Goal: Book appointment/travel/reservation

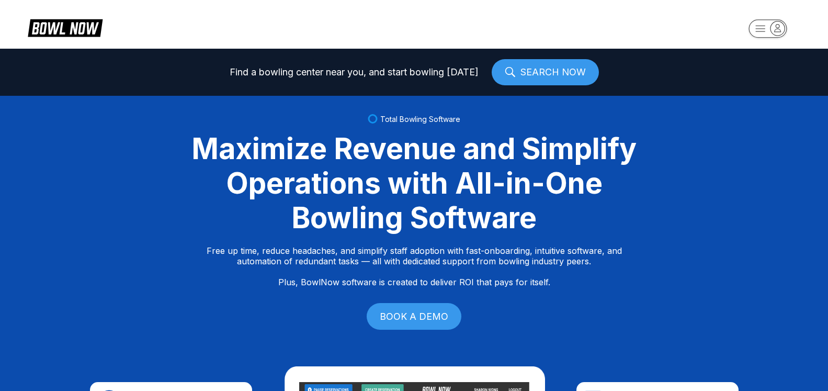
click at [779, 30] on icon "button" at bounding box center [777, 28] width 14 height 14
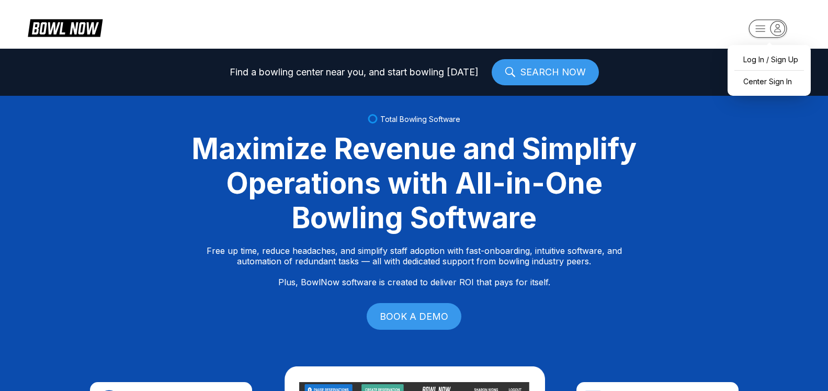
click at [761, 92] on div "Log In / Sign Up Center Sign In" at bounding box center [769, 70] width 83 height 51
click at [764, 86] on div "Center Sign In" at bounding box center [769, 81] width 73 height 18
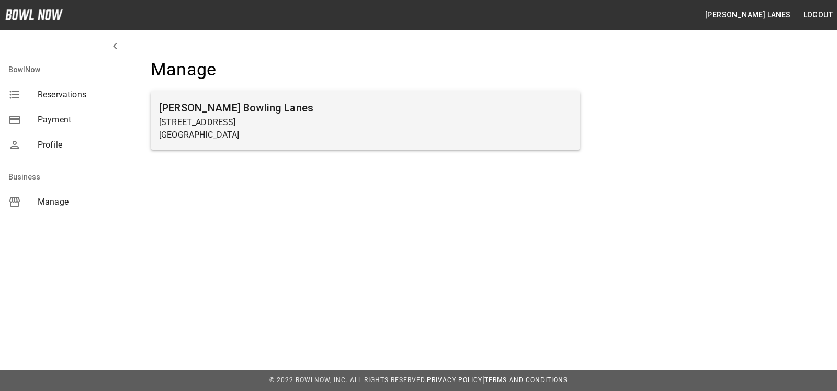
click at [379, 108] on h6 "[PERSON_NAME] Bowling Lanes" at bounding box center [365, 107] width 413 height 17
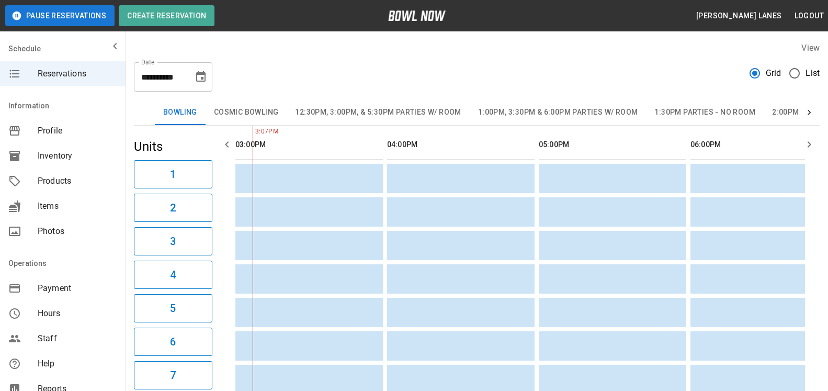
click at [819, 78] on span "List" at bounding box center [812, 73] width 14 height 13
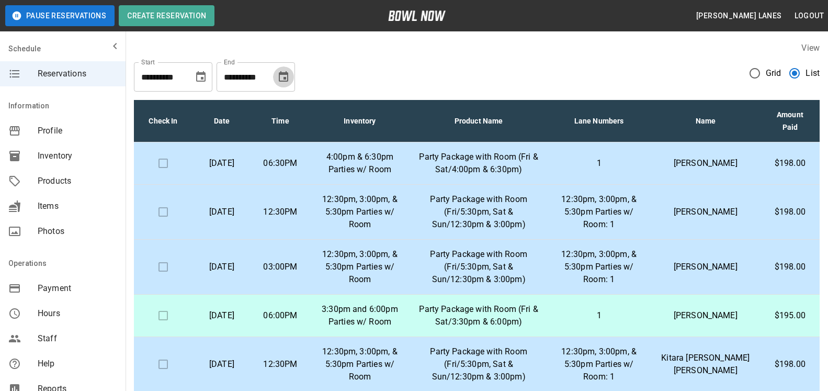
click at [283, 78] on icon "Choose date, selected date is Sep 29, 2025" at bounding box center [283, 77] width 13 height 13
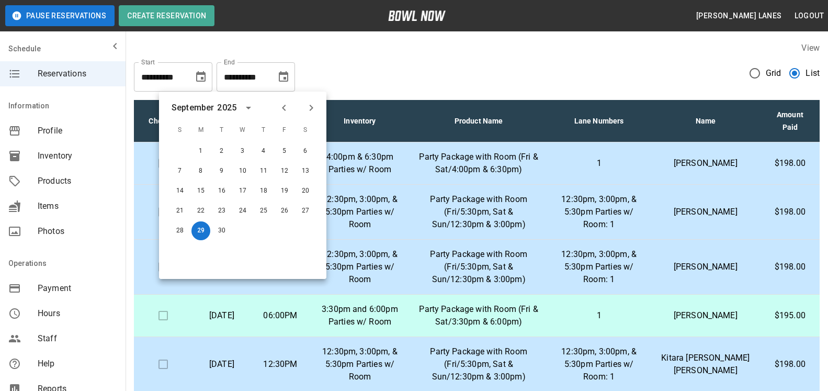
click at [310, 109] on icon "Next month" at bounding box center [311, 107] width 13 height 13
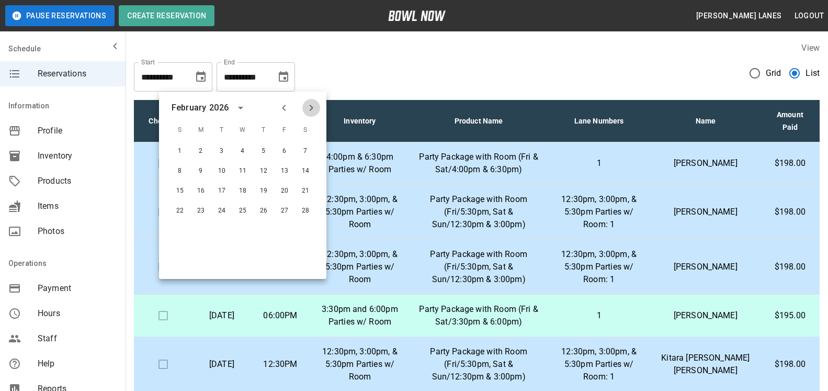
click at [310, 109] on icon "Next month" at bounding box center [311, 107] width 13 height 13
click at [285, 109] on icon "Previous month" at bounding box center [284, 107] width 13 height 13
click at [269, 234] on button "30" at bounding box center [263, 230] width 19 height 19
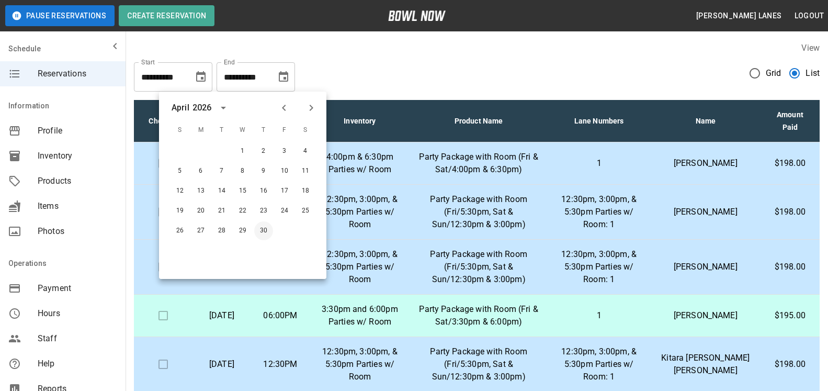
type input "**********"
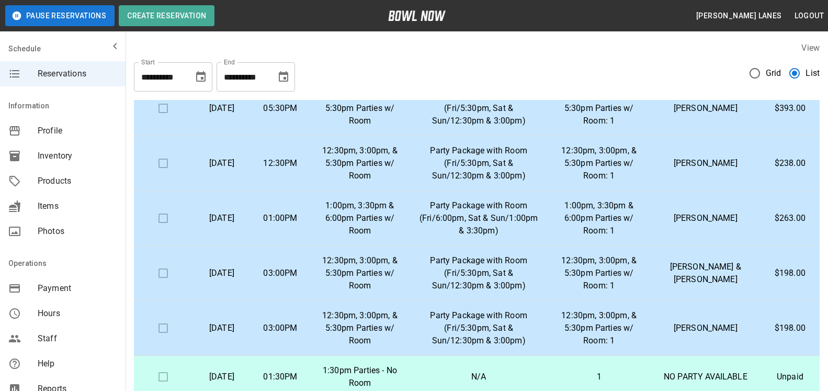
scroll to position [640, 0]
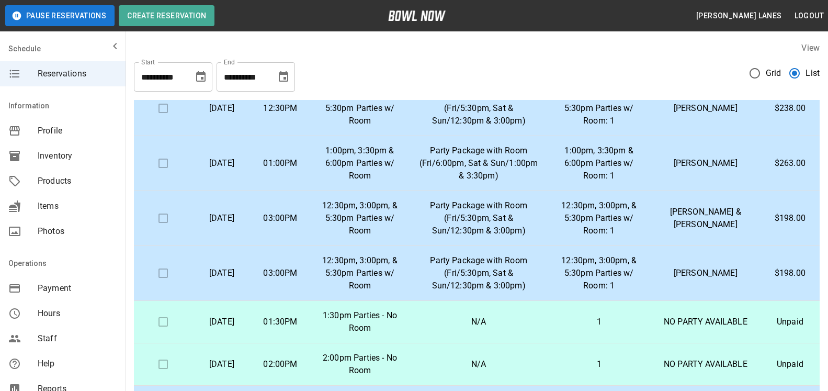
click at [628, 281] on p "12:30pm, 3:00pm, & 5:30pm Parties w/ Room: 1" at bounding box center [598, 273] width 87 height 38
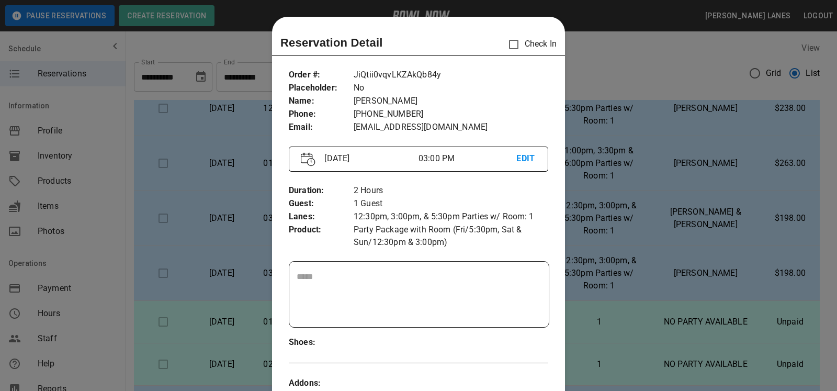
click at [589, 213] on div at bounding box center [418, 195] width 837 height 391
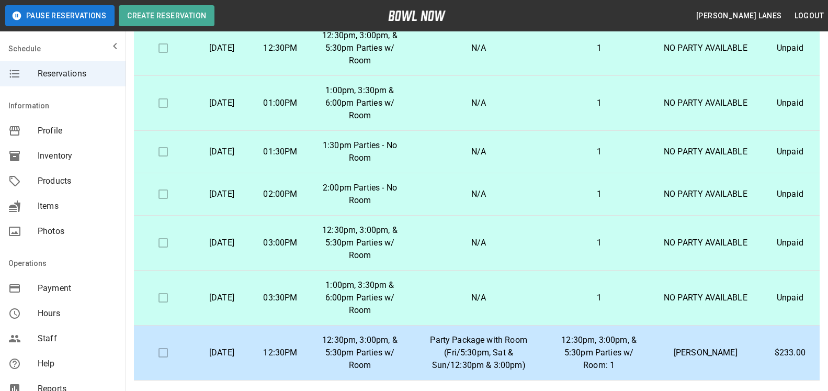
scroll to position [160, 0]
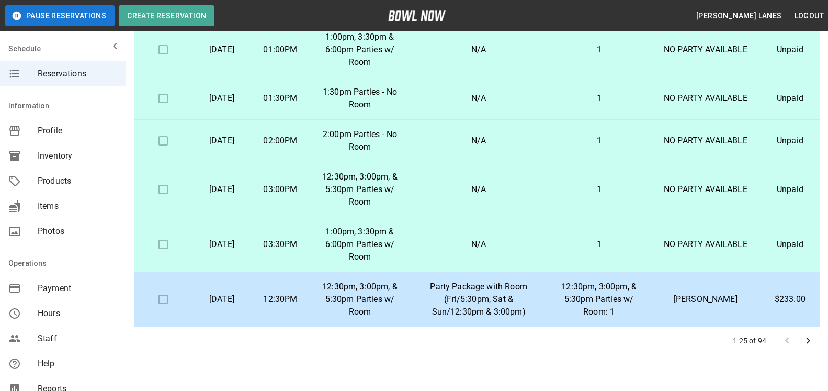
click at [808, 337] on icon "Go to next page" at bounding box center [808, 340] width 13 height 13
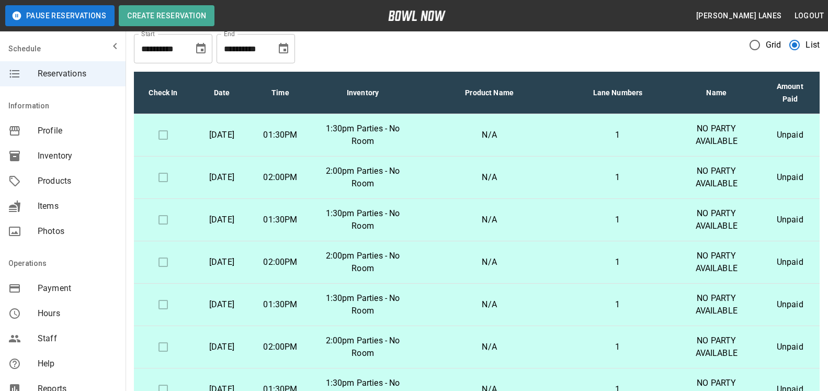
scroll to position [188, 0]
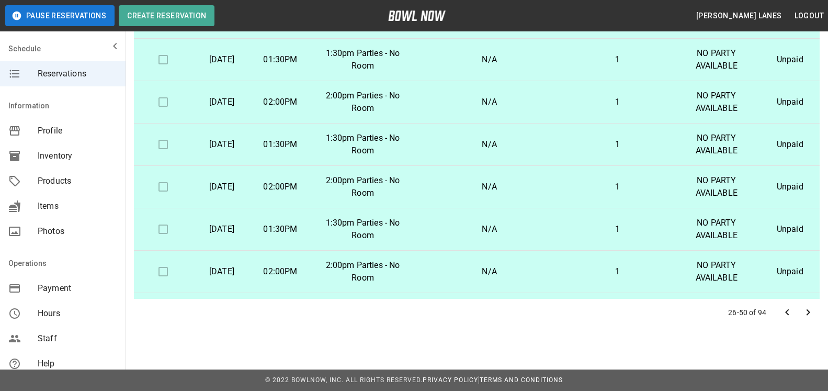
click at [808, 313] on icon "Go to next page" at bounding box center [808, 312] width 13 height 13
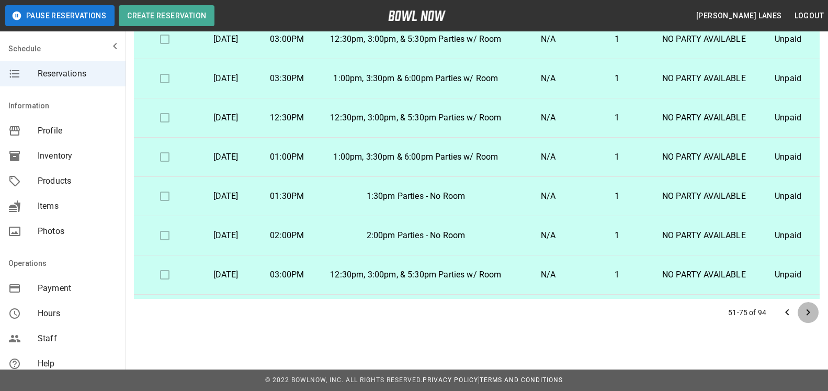
click at [810, 308] on icon "Go to next page" at bounding box center [808, 312] width 13 height 13
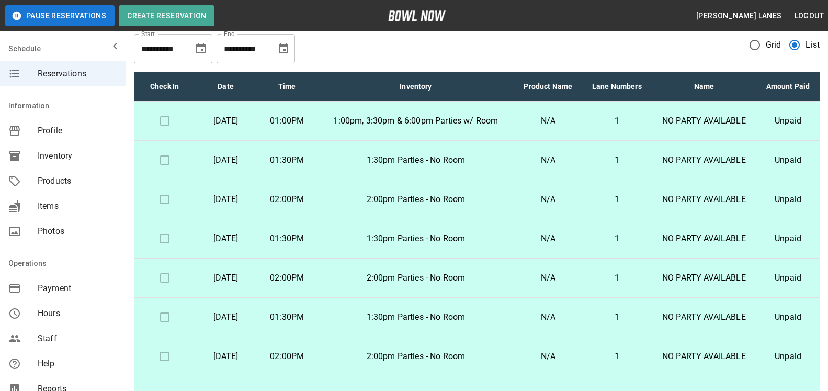
scroll to position [0, 0]
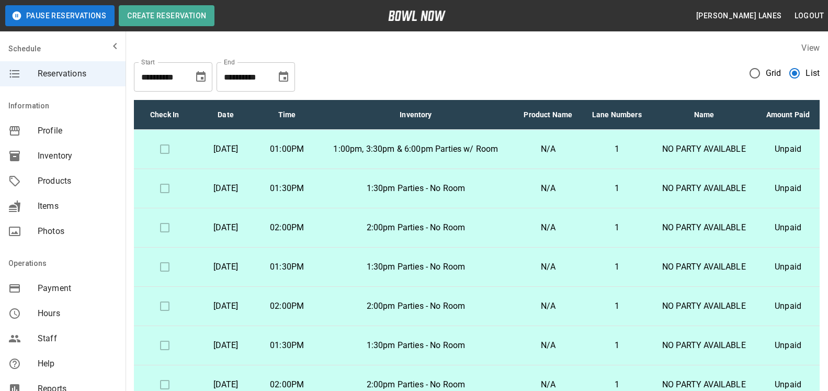
click at [767, 76] on span "Grid" at bounding box center [774, 73] width 16 height 13
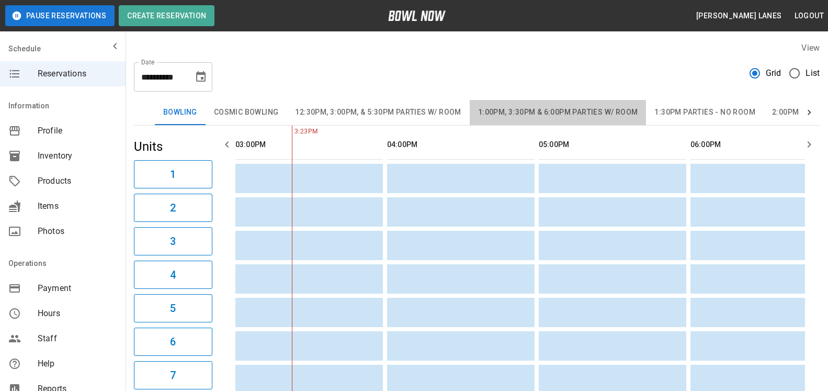
click at [521, 111] on button "1:00pm, 3:30pm & 6:00pm Parties w/ Room" at bounding box center [558, 112] width 177 height 25
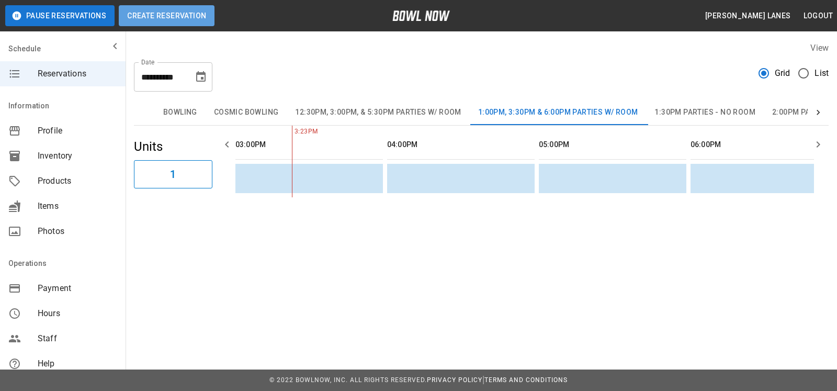
click at [187, 16] on button "Create Reservation" at bounding box center [167, 15] width 96 height 21
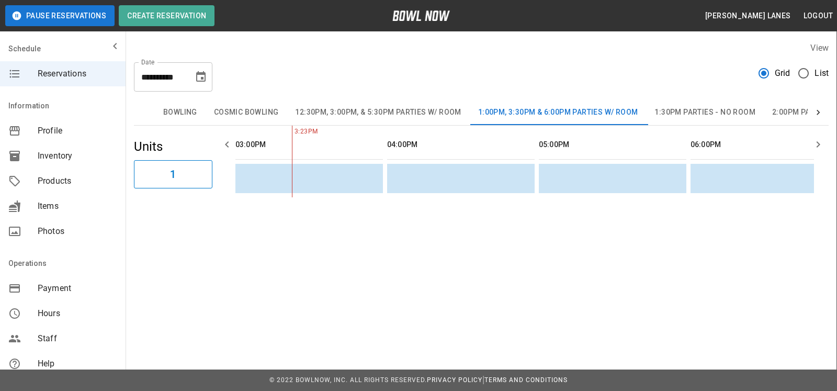
drag, startPoint x: 374, startPoint y: 242, endPoint x: 393, endPoint y: 218, distance: 31.0
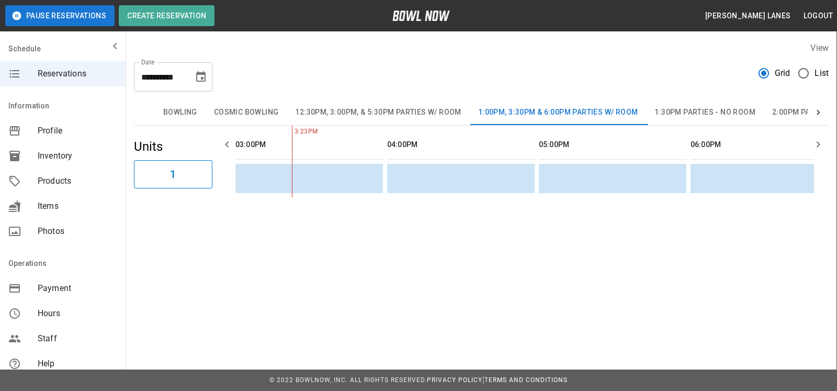
click at [823, 71] on span "List" at bounding box center [821, 73] width 14 height 13
